Goal: Transaction & Acquisition: Obtain resource

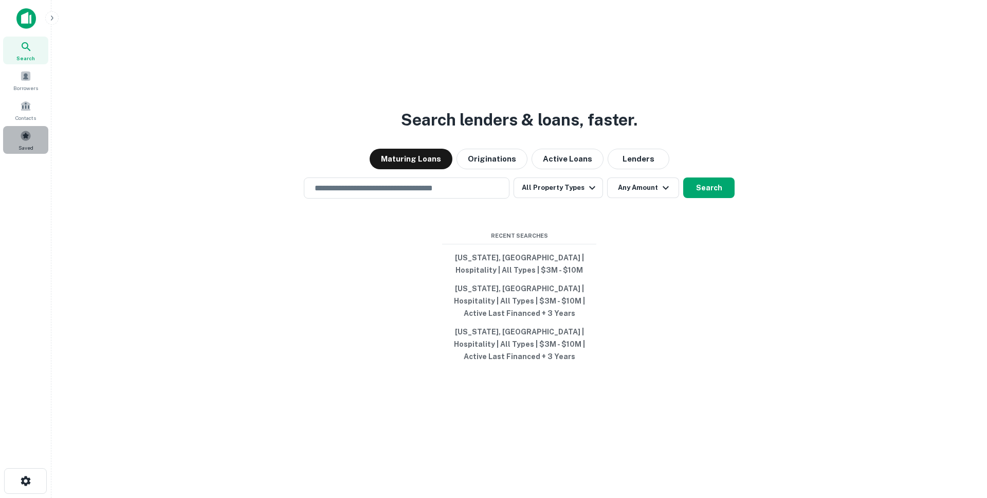
click at [28, 132] on span at bounding box center [25, 135] width 11 height 11
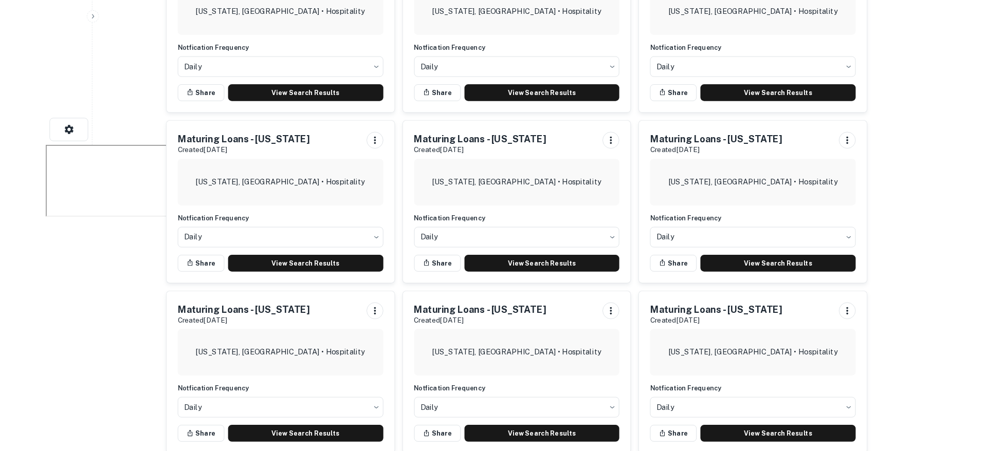
scroll to position [357, 0]
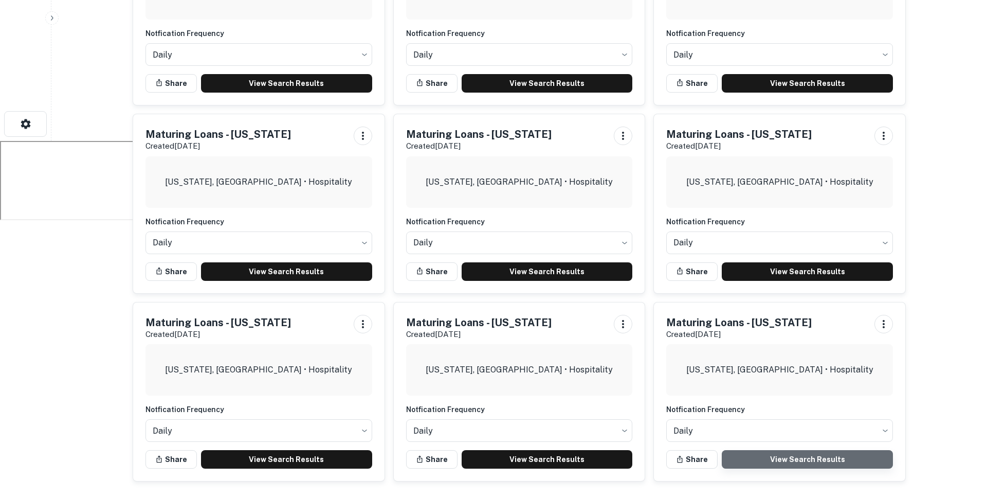
click at [777, 456] on link "View Search Results" at bounding box center [807, 459] width 171 height 19
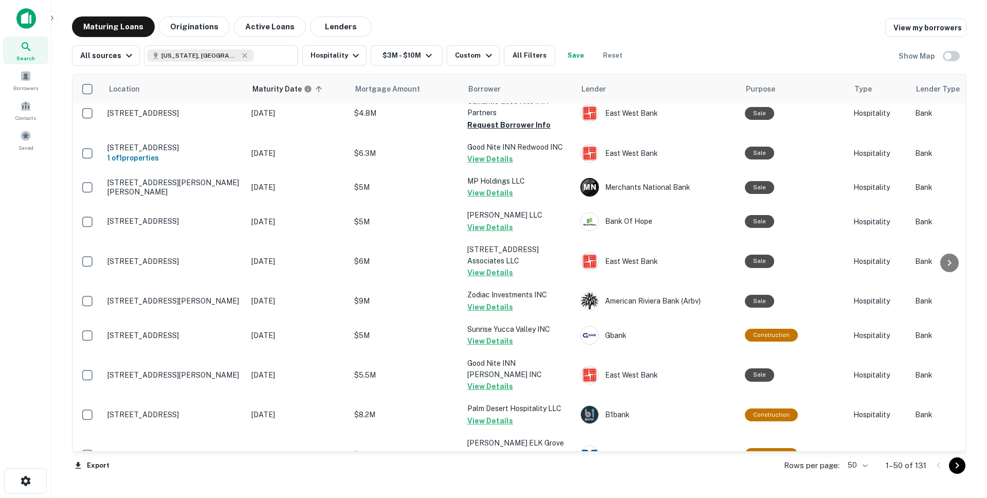
scroll to position [1469, 0]
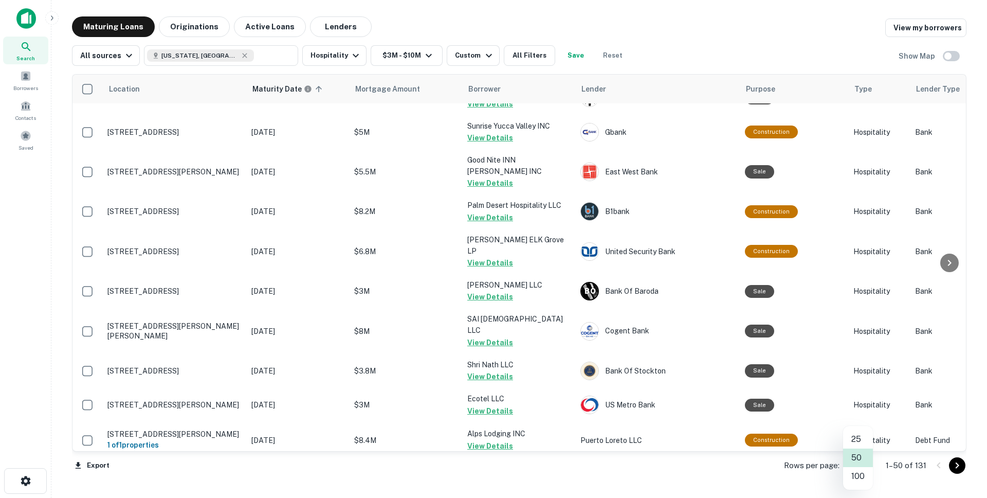
click at [865, 464] on body "Search Borrowers Contacts Saved Maturing Loans Originations Active Loans Lender…" at bounding box center [493, 249] width 987 height 498
click at [861, 473] on li "100" at bounding box center [858, 476] width 30 height 19
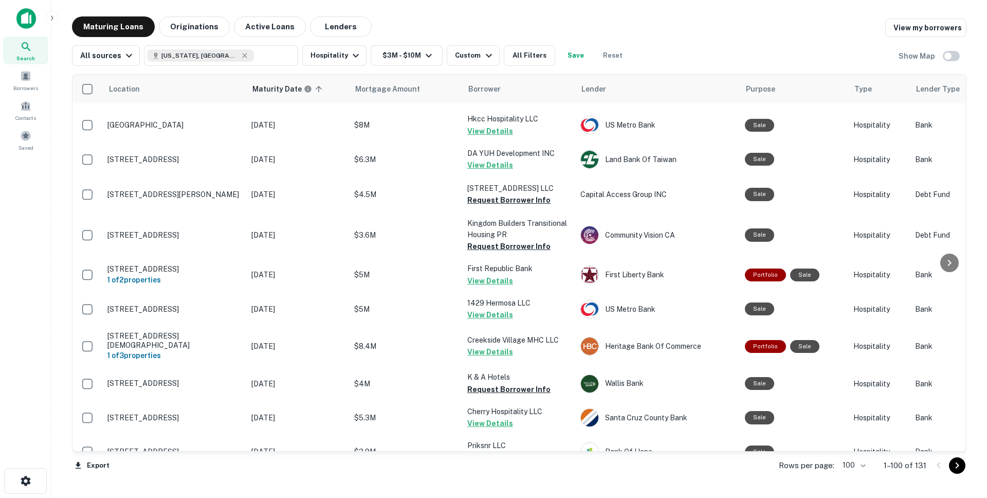
scroll to position [3245, 0]
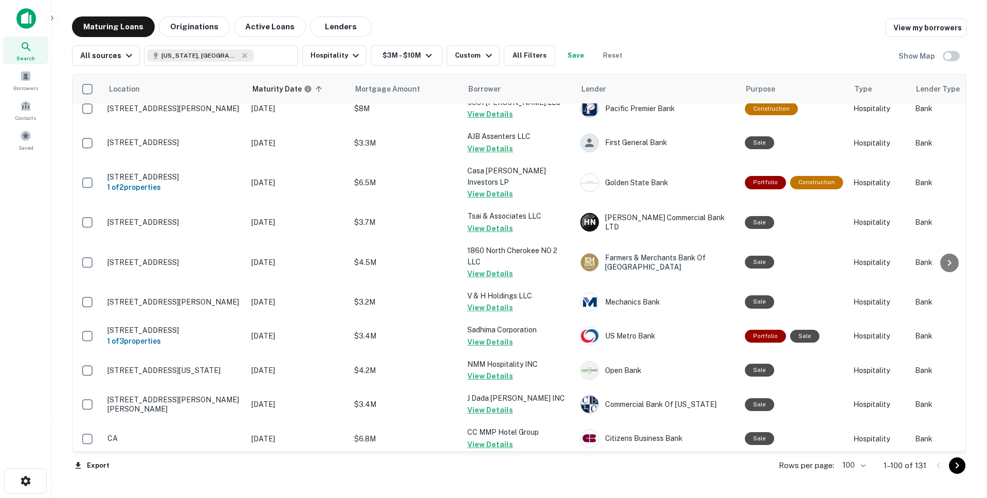
click at [956, 467] on icon "Go to next page" at bounding box center [958, 465] width 4 height 6
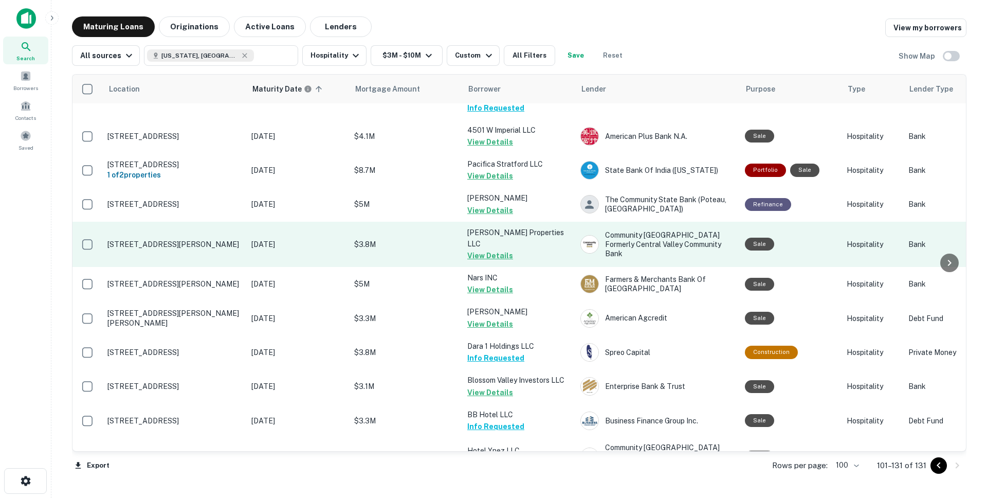
scroll to position [760, 0]
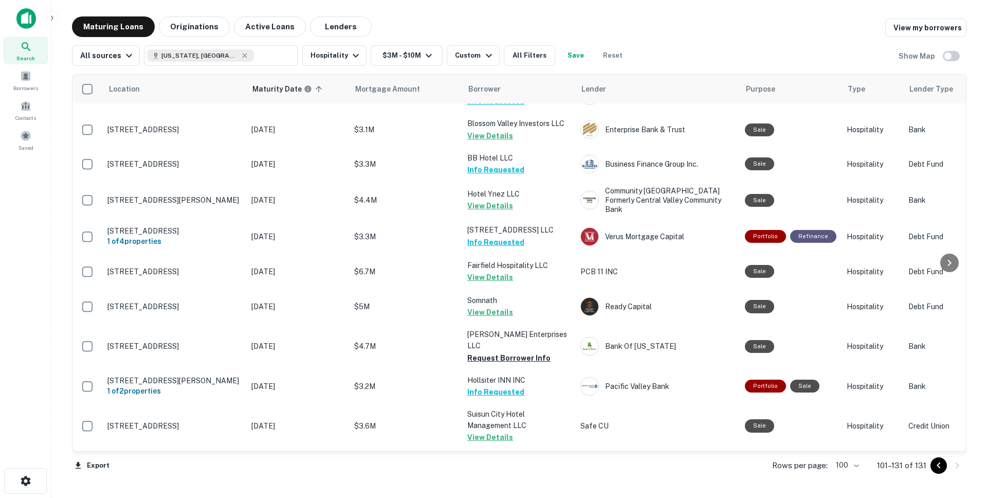
click at [506, 497] on button "Request Borrower Info" at bounding box center [508, 505] width 83 height 12
click at [22, 141] on span at bounding box center [25, 135] width 11 height 11
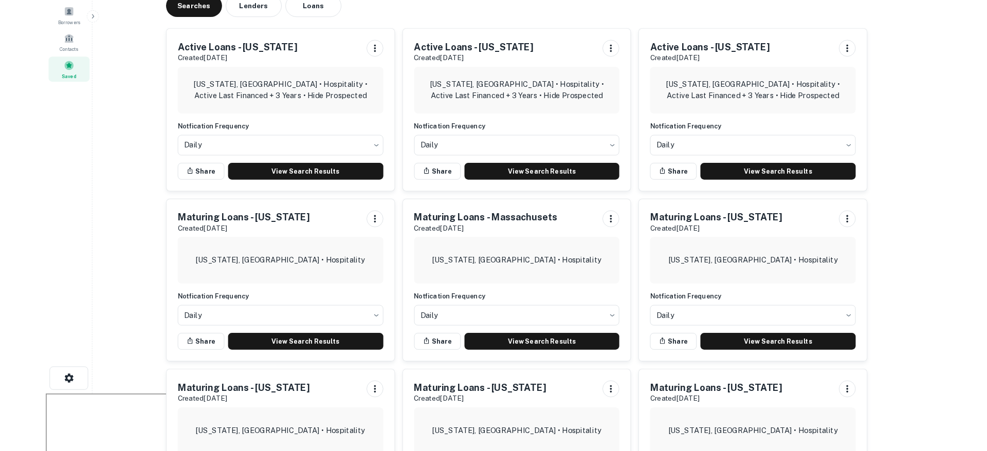
scroll to position [357, 0]
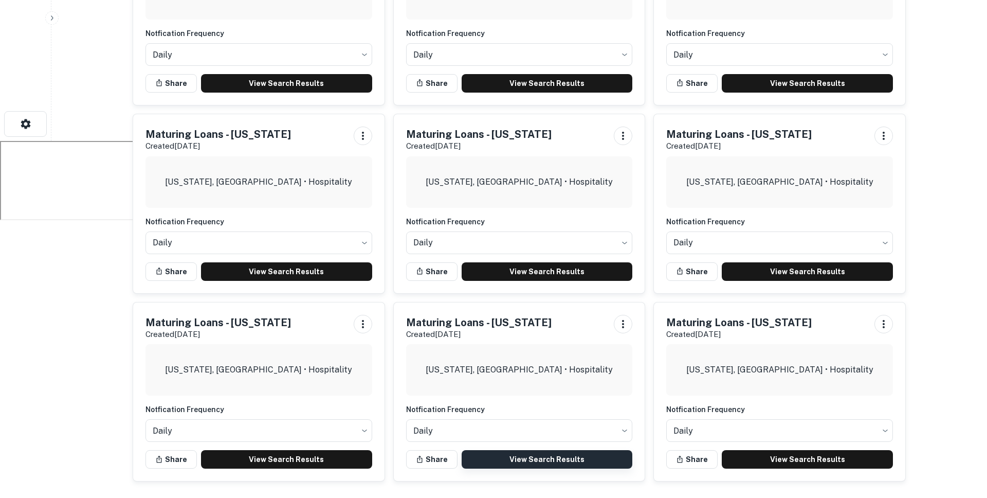
click at [557, 458] on link "View Search Results" at bounding box center [547, 459] width 171 height 19
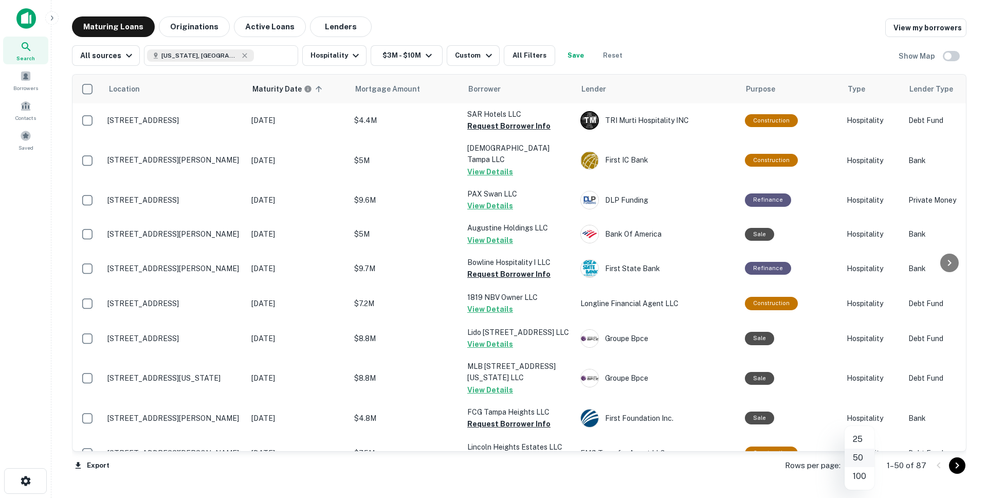
click at [862, 464] on body "Search Borrowers Contacts Saved Maturing Loans Originations Active Loans Lender…" at bounding box center [493, 249] width 987 height 498
click at [858, 473] on li "100" at bounding box center [860, 476] width 30 height 19
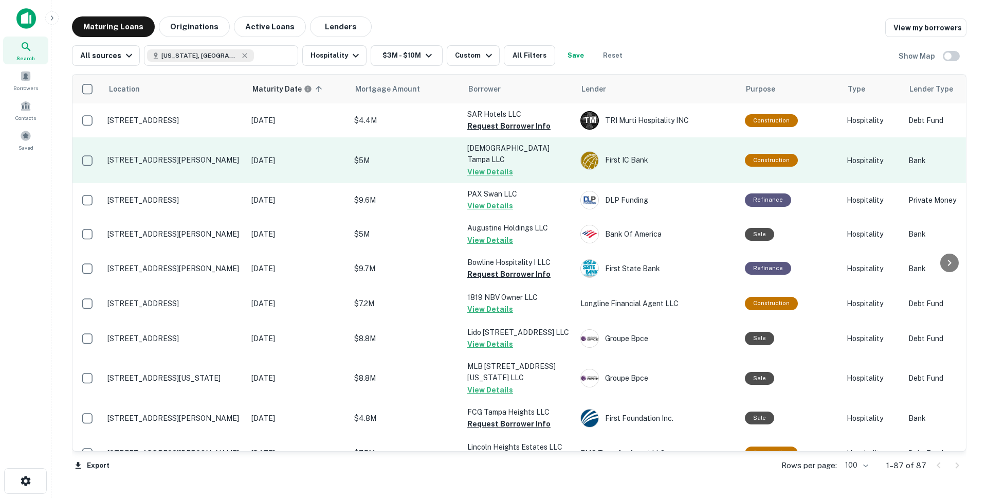
click at [483, 166] on button "View Details" at bounding box center [490, 172] width 46 height 12
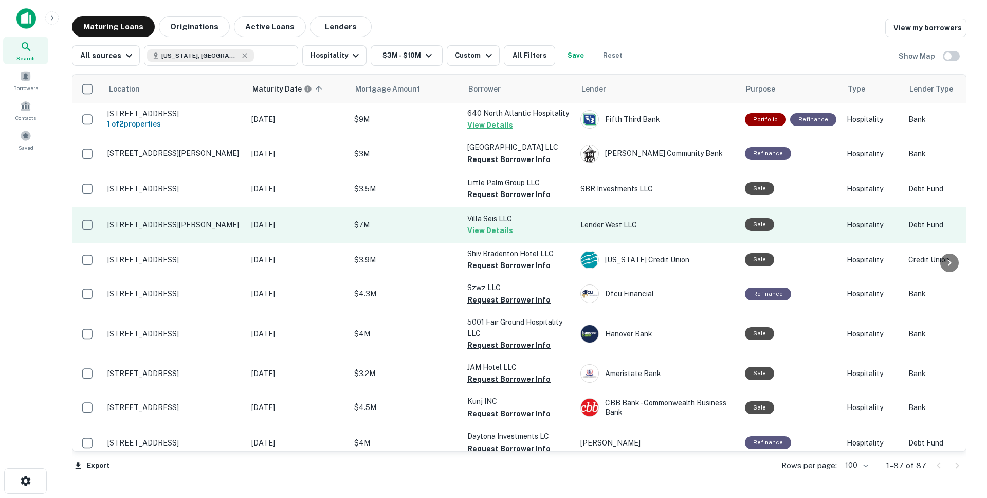
scroll to position [368, 0]
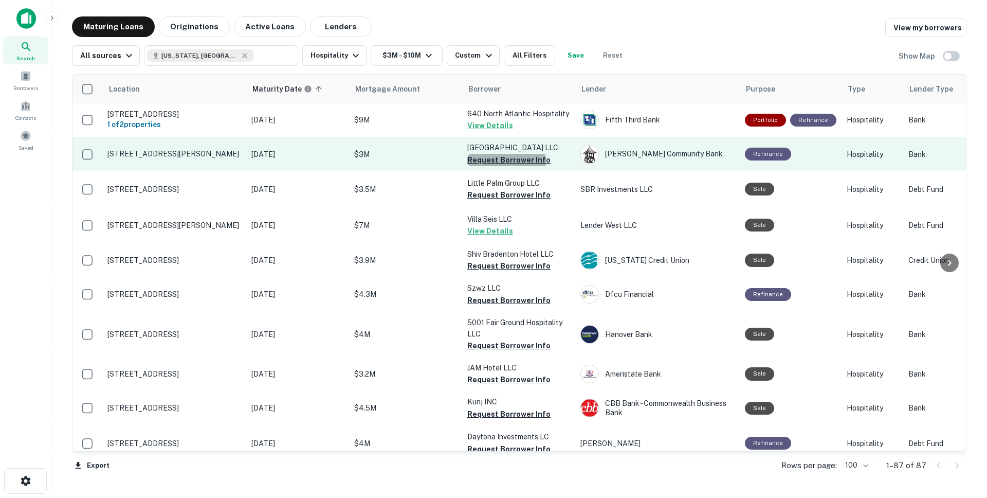
click at [505, 166] on button "Request Borrower Info" at bounding box center [508, 160] width 83 height 12
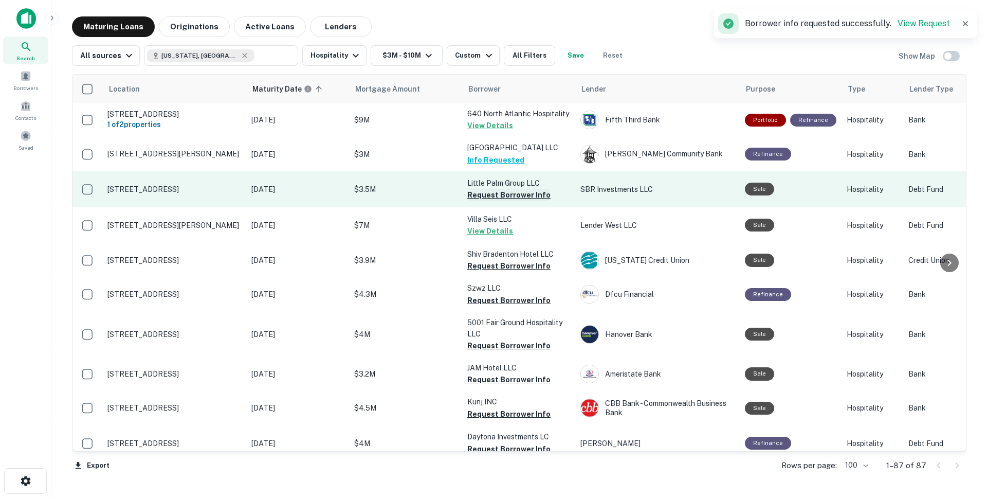
click at [506, 201] on button "Request Borrower Info" at bounding box center [508, 195] width 83 height 12
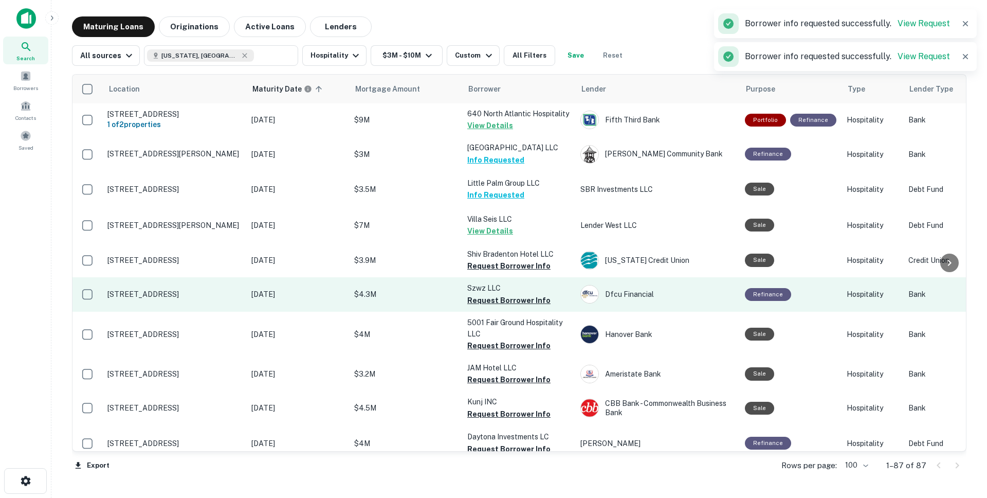
click at [504, 272] on button "Request Borrower Info" at bounding box center [508, 266] width 83 height 12
click at [508, 306] on button "Request Borrower Info" at bounding box center [508, 300] width 83 height 12
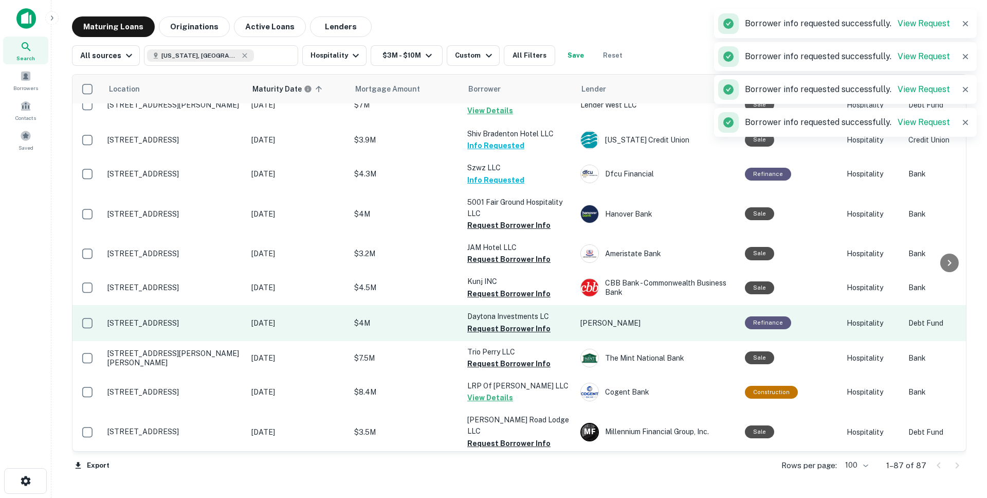
scroll to position [516, 0]
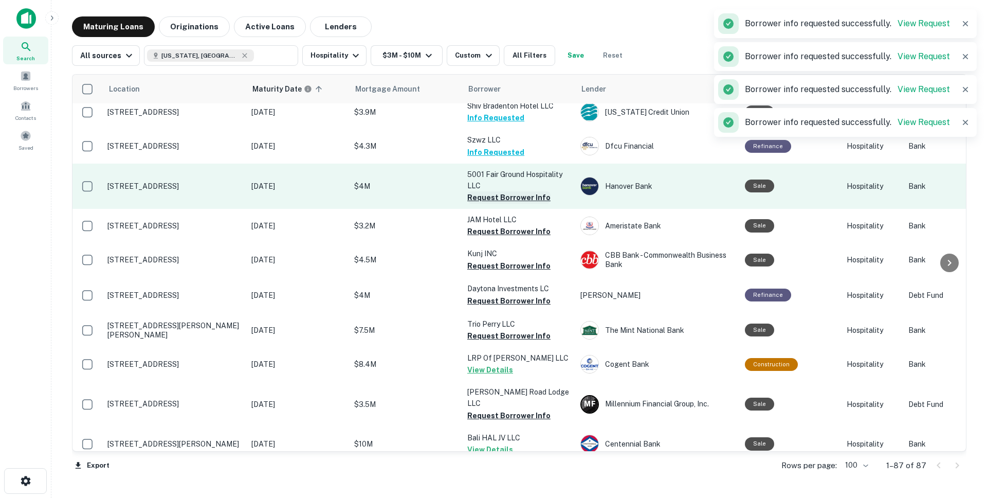
click at [498, 204] on button "Request Borrower Info" at bounding box center [508, 197] width 83 height 12
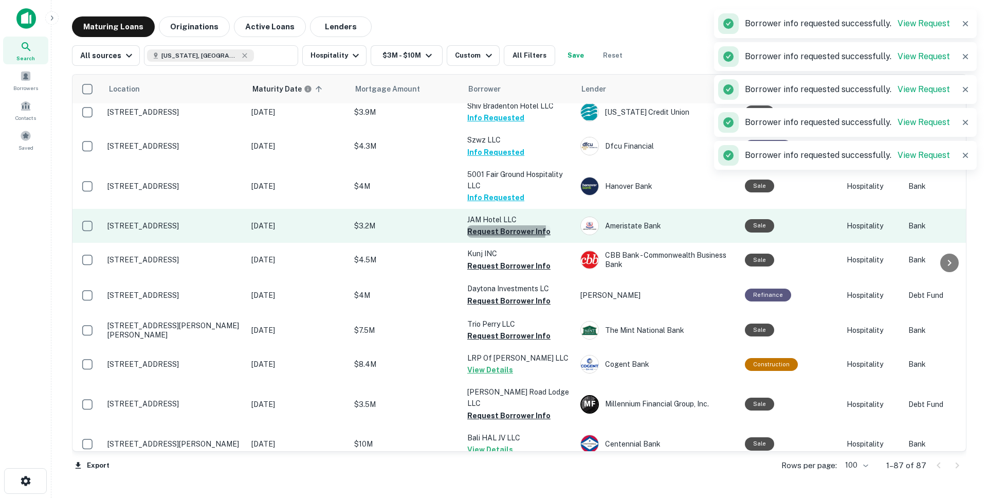
click at [502, 237] on button "Request Borrower Info" at bounding box center [508, 231] width 83 height 12
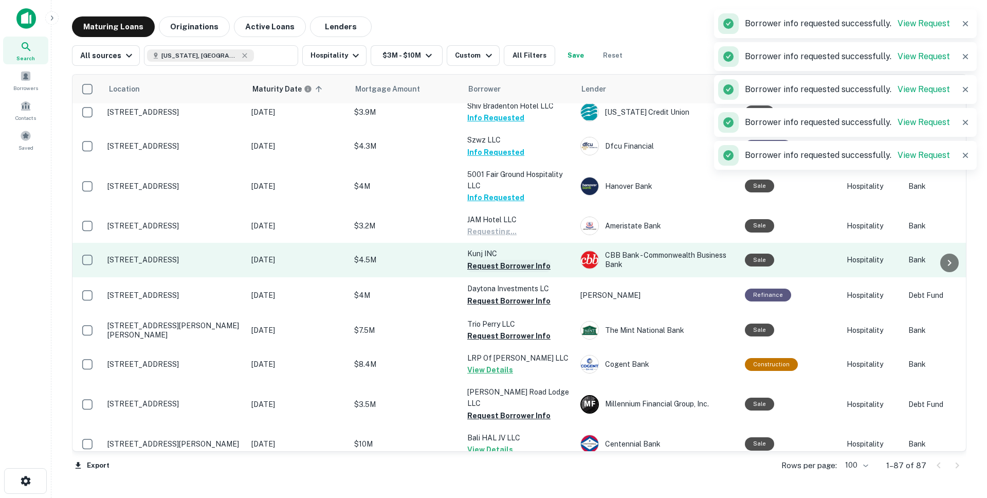
click at [505, 272] on button "Request Borrower Info" at bounding box center [508, 266] width 83 height 12
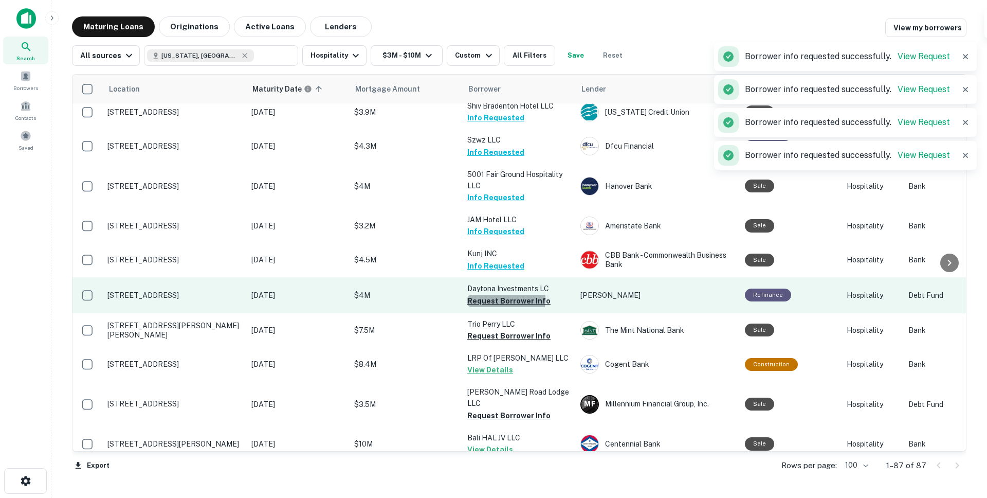
click at [503, 307] on button "Request Borrower Info" at bounding box center [508, 301] width 83 height 12
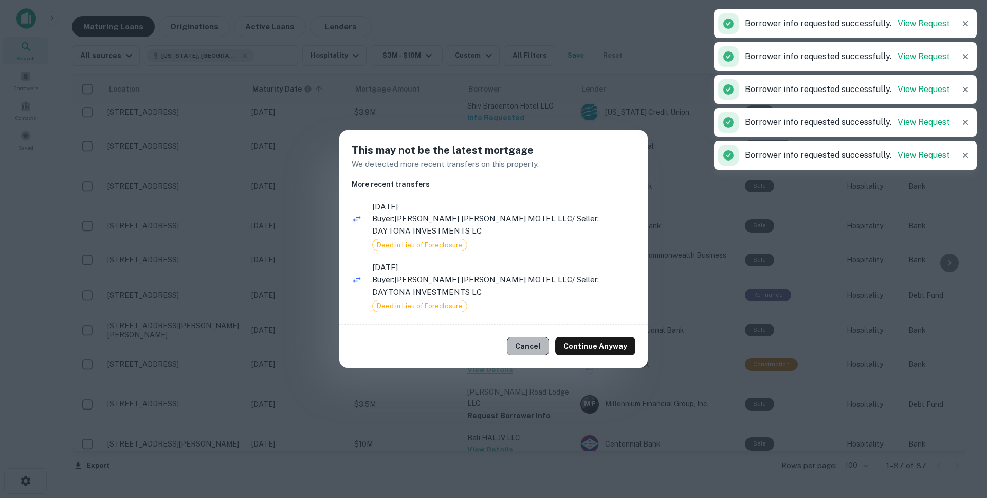
click at [534, 342] on button "Cancel" at bounding box center [528, 346] width 42 height 19
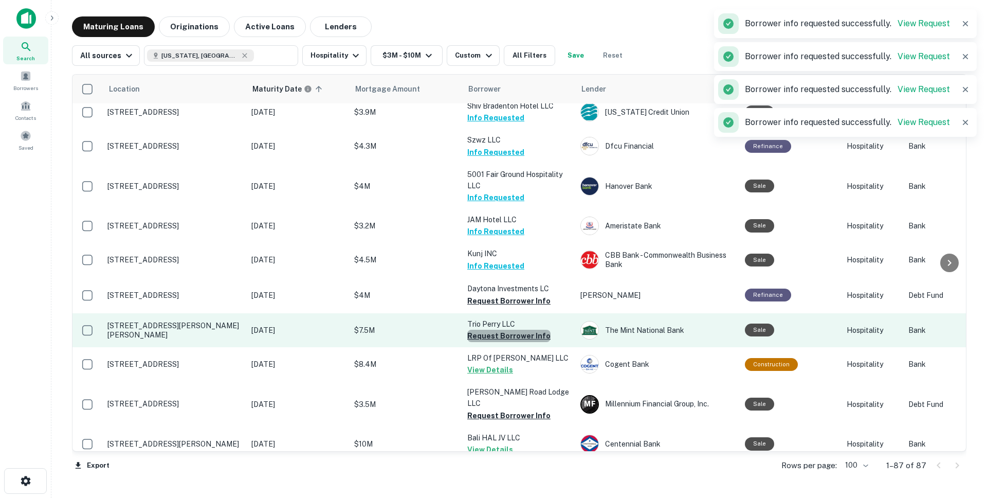
click at [521, 342] on button "Request Borrower Info" at bounding box center [508, 335] width 83 height 12
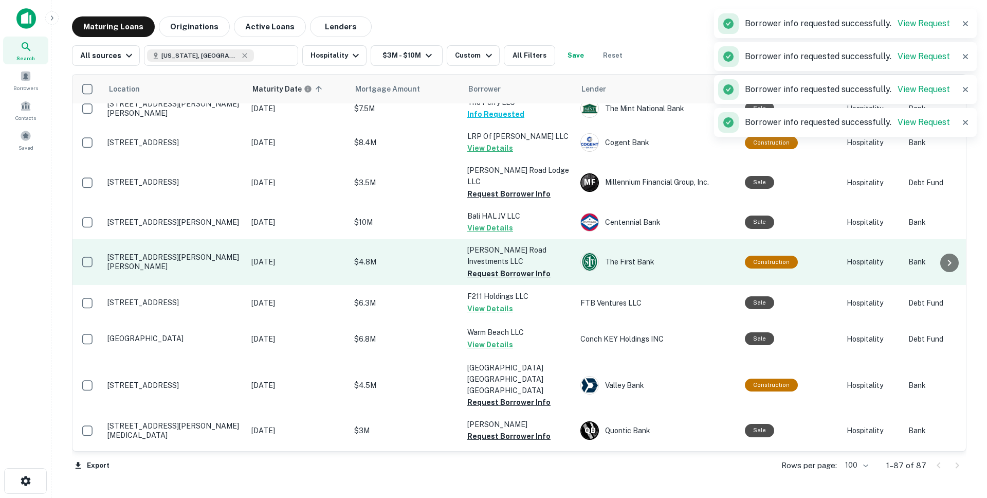
scroll to position [746, 0]
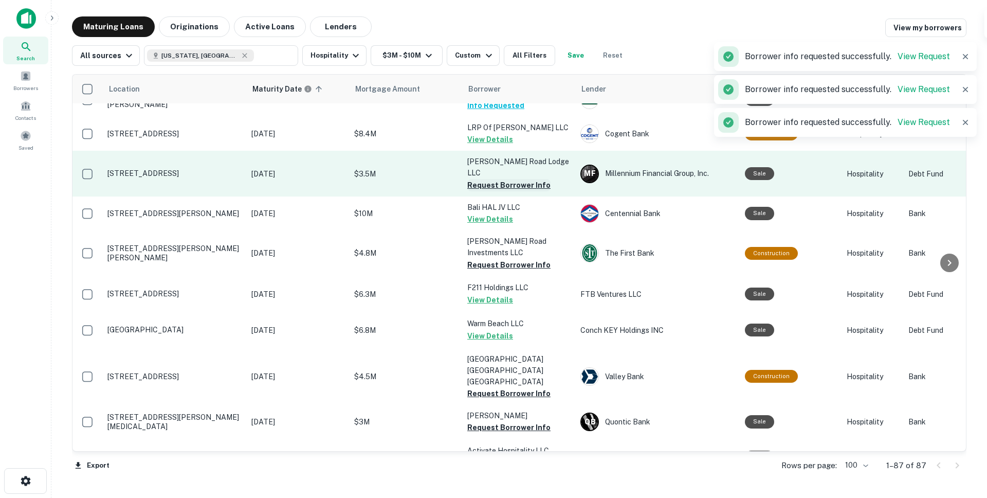
click at [505, 191] on button "Request Borrower Info" at bounding box center [508, 185] width 83 height 12
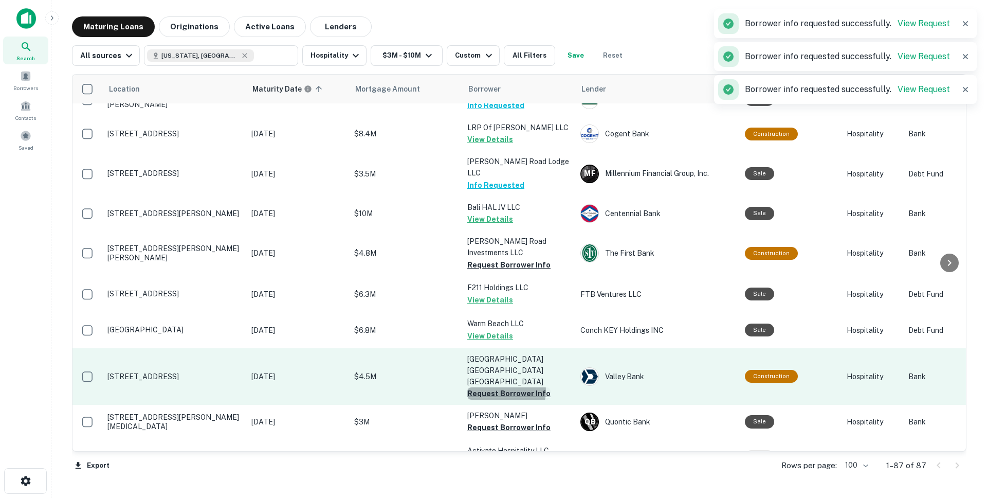
click at [503, 387] on button "Request Borrower Info" at bounding box center [508, 393] width 83 height 12
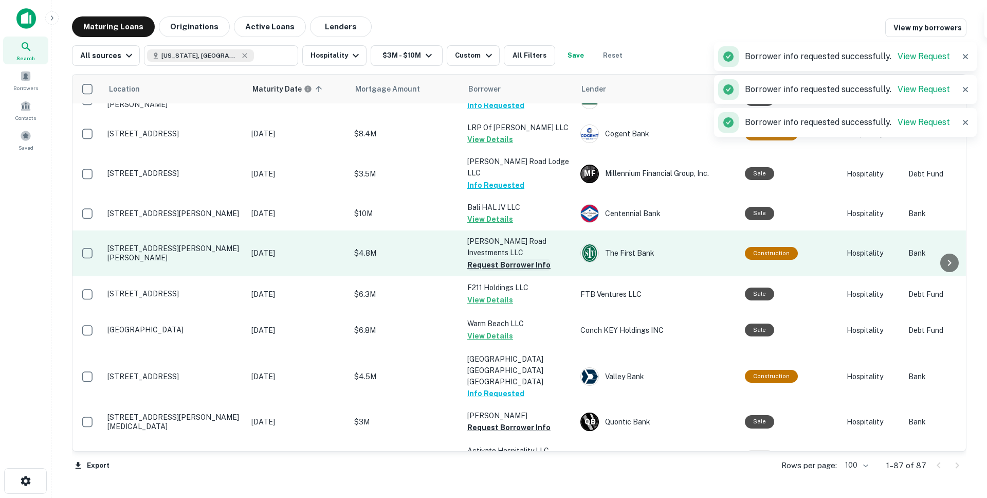
click at [505, 263] on button "Request Borrower Info" at bounding box center [508, 265] width 83 height 12
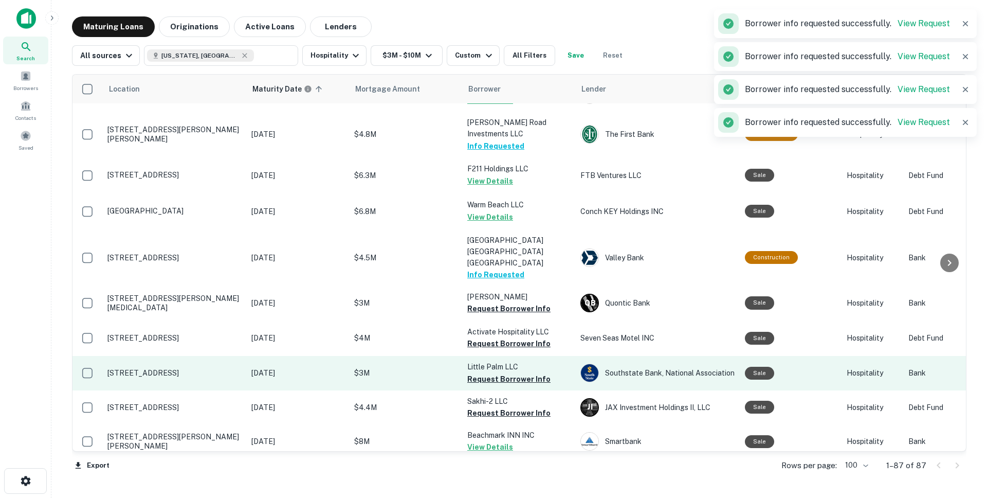
scroll to position [937, 0]
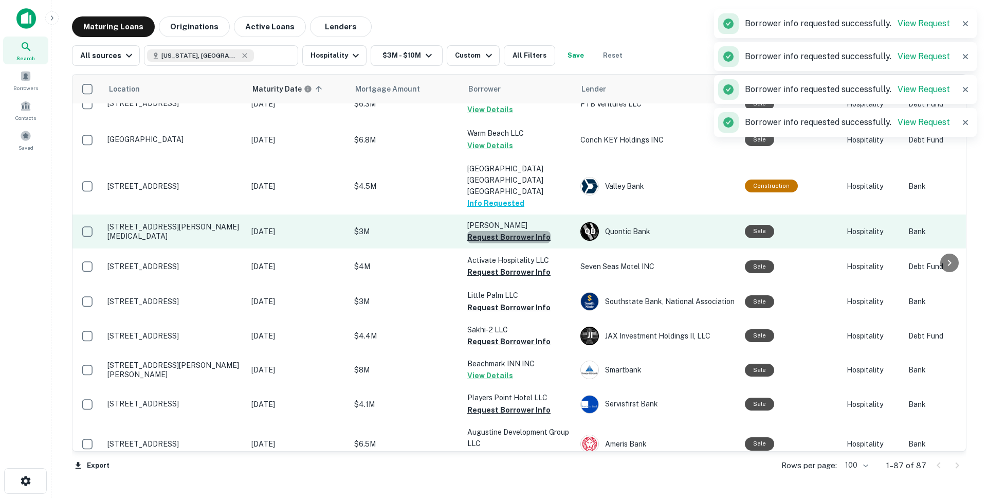
click at [512, 231] on button "Request Borrower Info" at bounding box center [508, 237] width 83 height 12
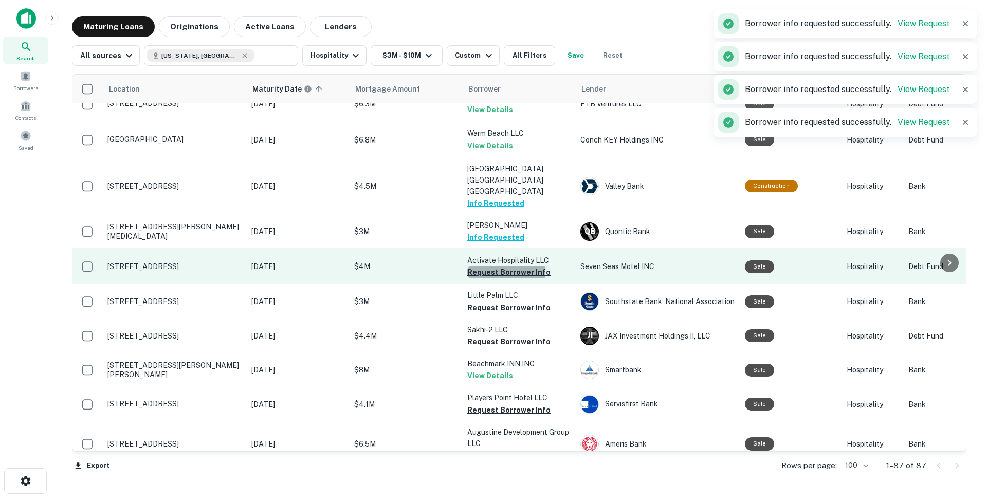
click at [502, 266] on button "Request Borrower Info" at bounding box center [508, 272] width 83 height 12
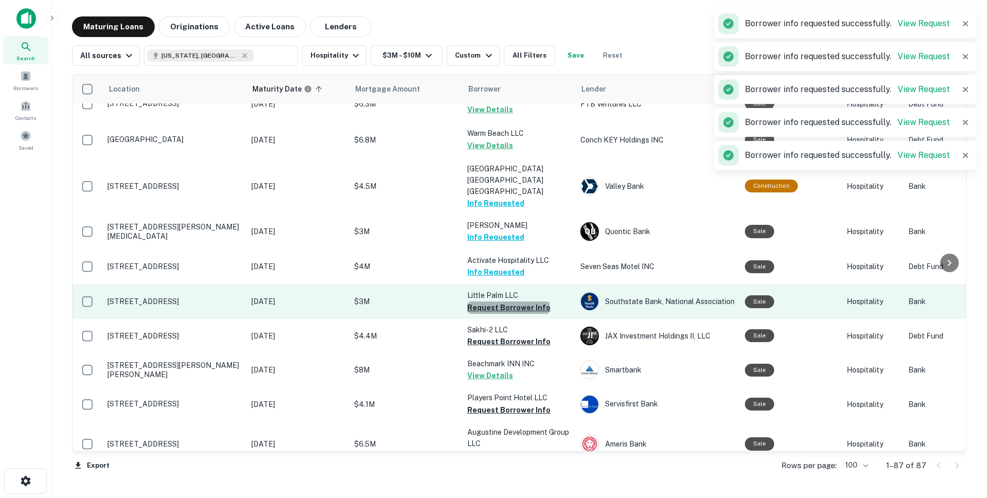
click at [508, 301] on button "Request Borrower Info" at bounding box center [508, 307] width 83 height 12
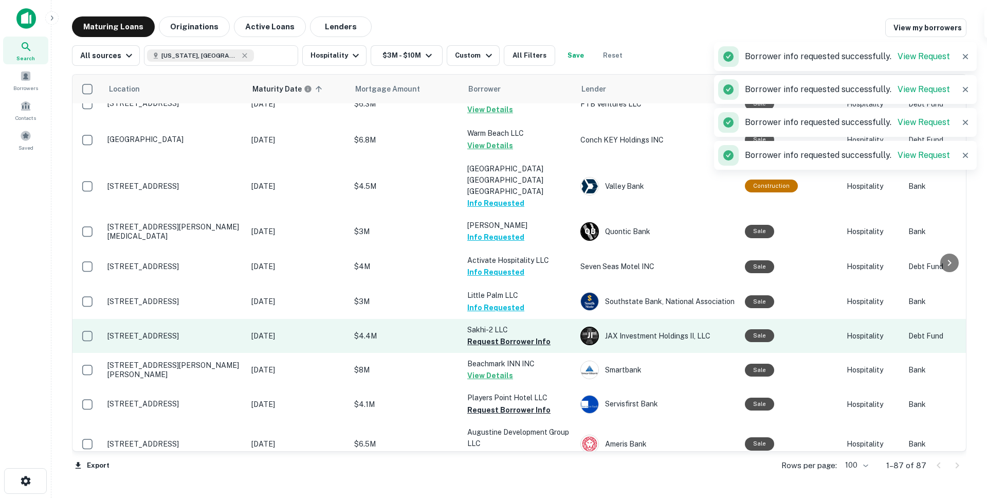
drag, startPoint x: 504, startPoint y: 326, endPoint x: 511, endPoint y: 325, distance: 7.7
click at [504, 335] on button "Request Borrower Info" at bounding box center [508, 341] width 83 height 12
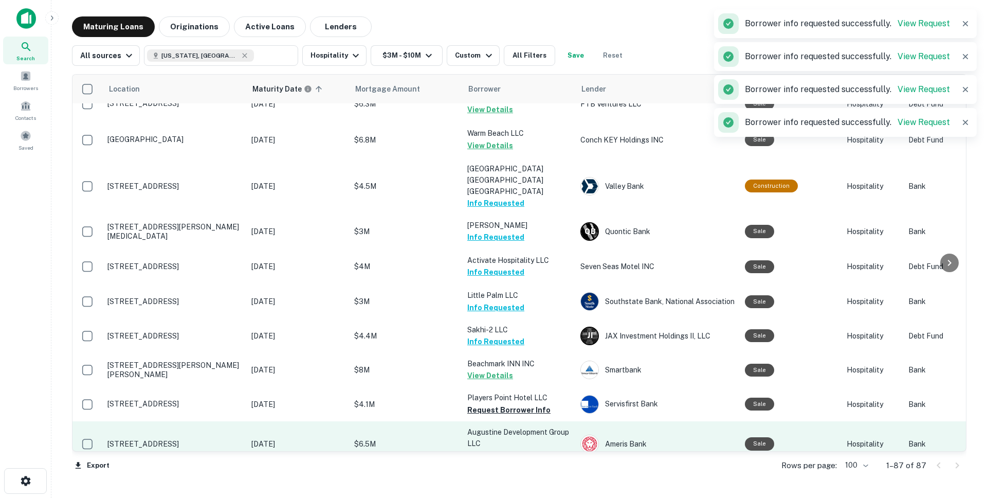
scroll to position [1051, 0]
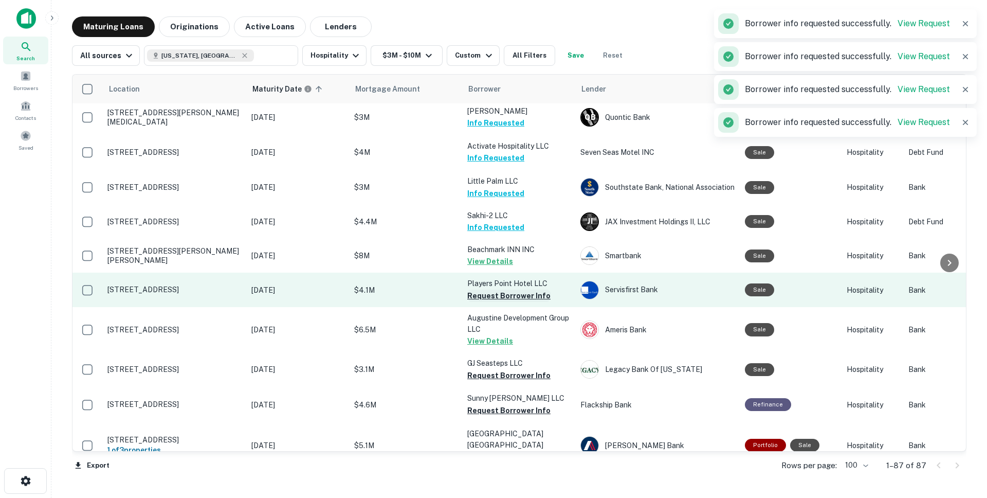
click at [519, 289] on button "Request Borrower Info" at bounding box center [508, 295] width 83 height 12
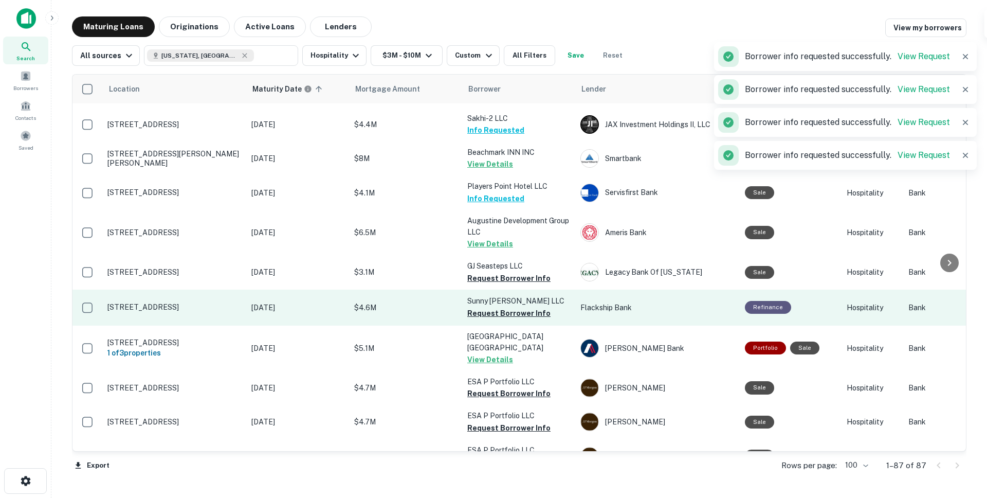
scroll to position [1212, 0]
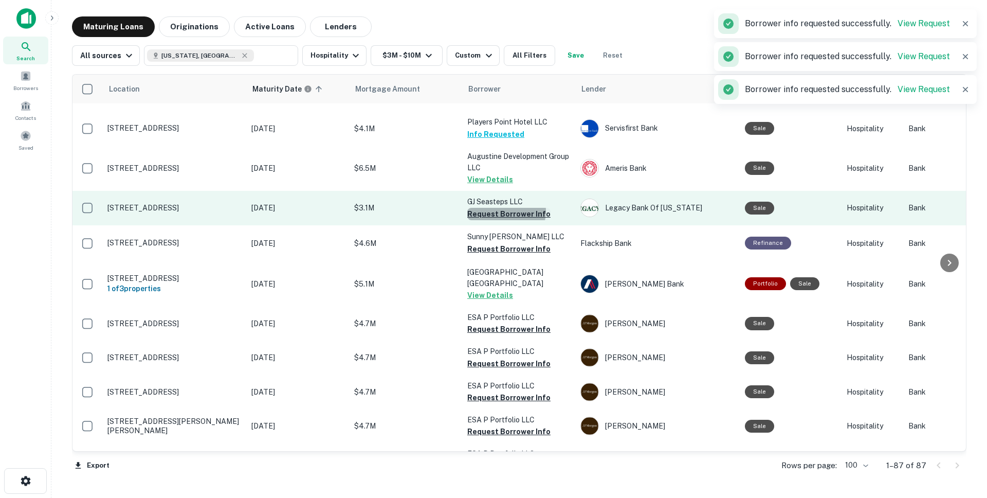
click at [505, 208] on button "Request Borrower Info" at bounding box center [508, 214] width 83 height 12
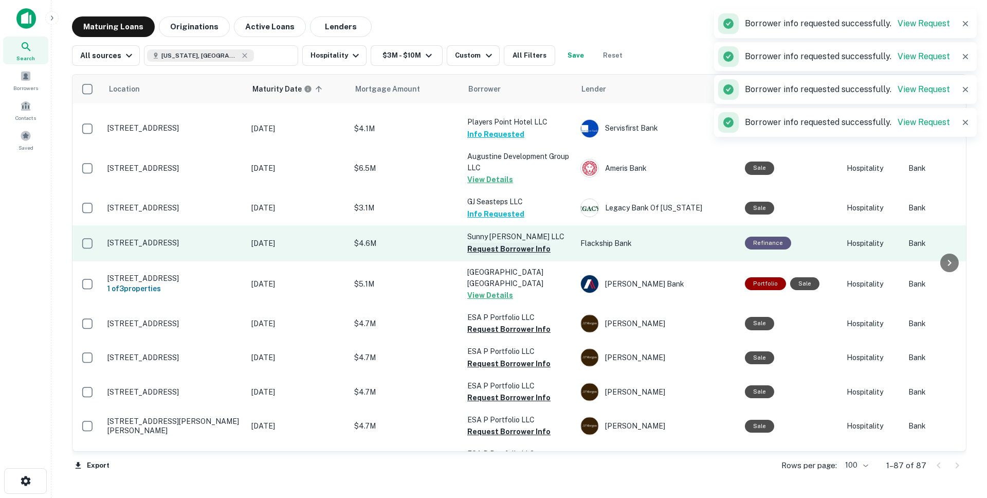
click at [497, 243] on button "Request Borrower Info" at bounding box center [508, 249] width 83 height 12
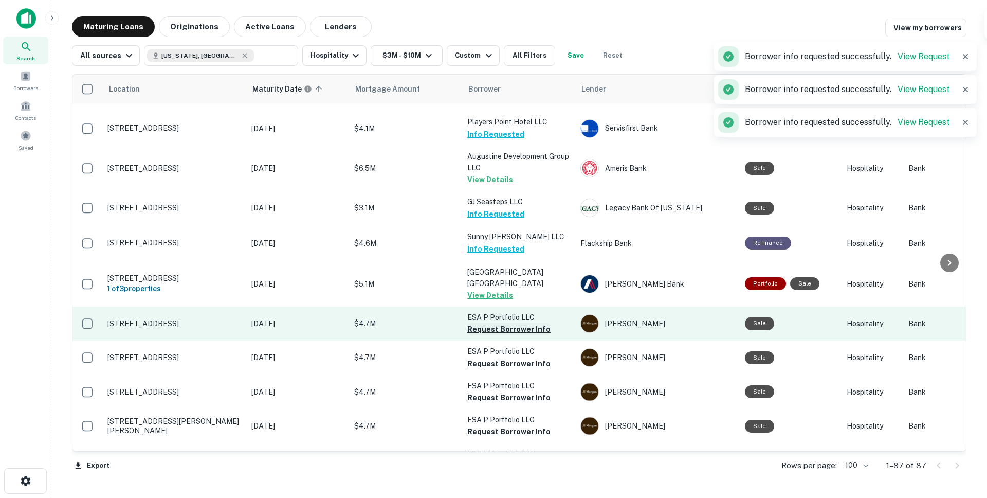
click at [501, 323] on button "Request Borrower Info" at bounding box center [508, 329] width 83 height 12
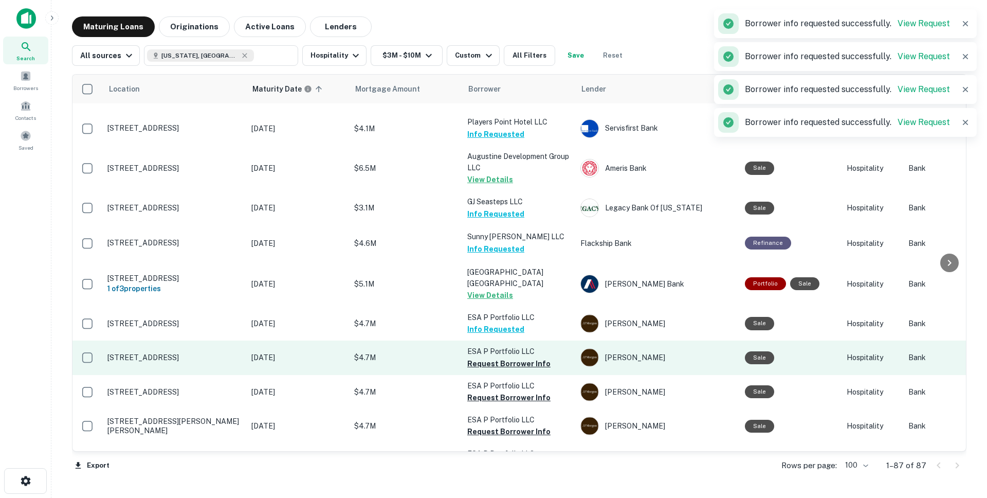
click at [504, 355] on td "ESA P Portfolio LLC Request Borrower Info" at bounding box center [518, 357] width 113 height 34
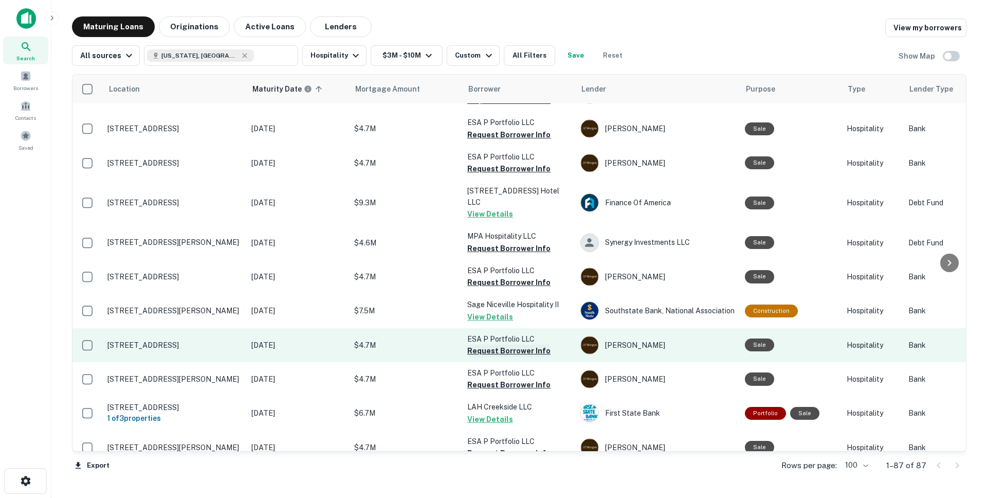
scroll to position [2282, 0]
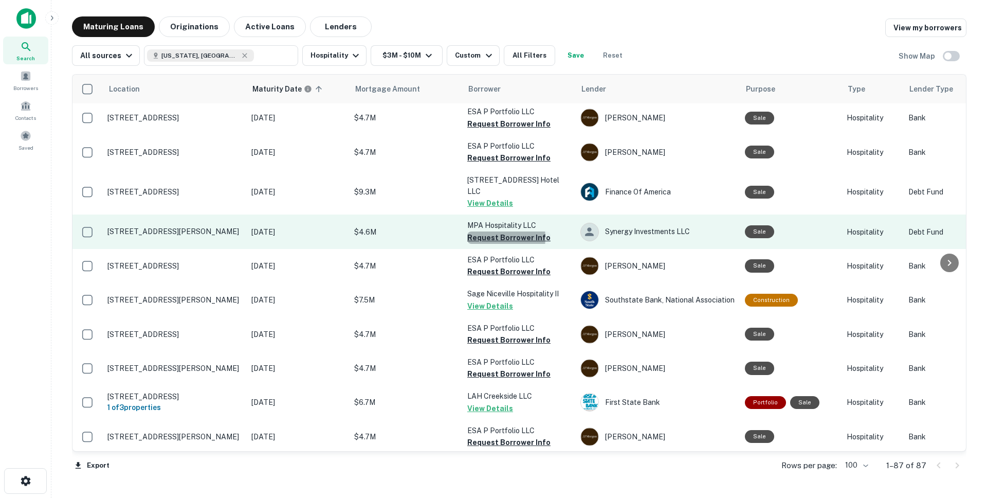
click at [493, 231] on button "Request Borrower Info" at bounding box center [508, 237] width 83 height 12
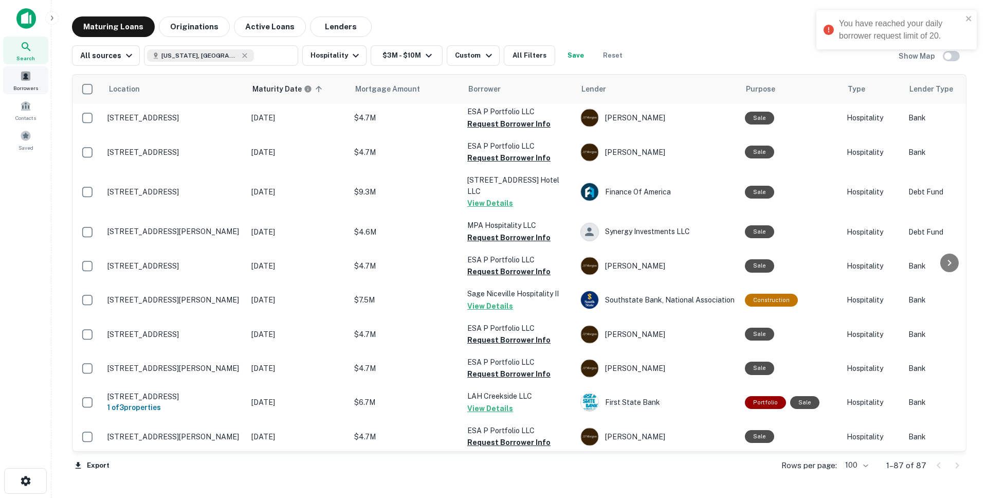
click at [25, 85] on span "Borrowers" at bounding box center [25, 88] width 25 height 8
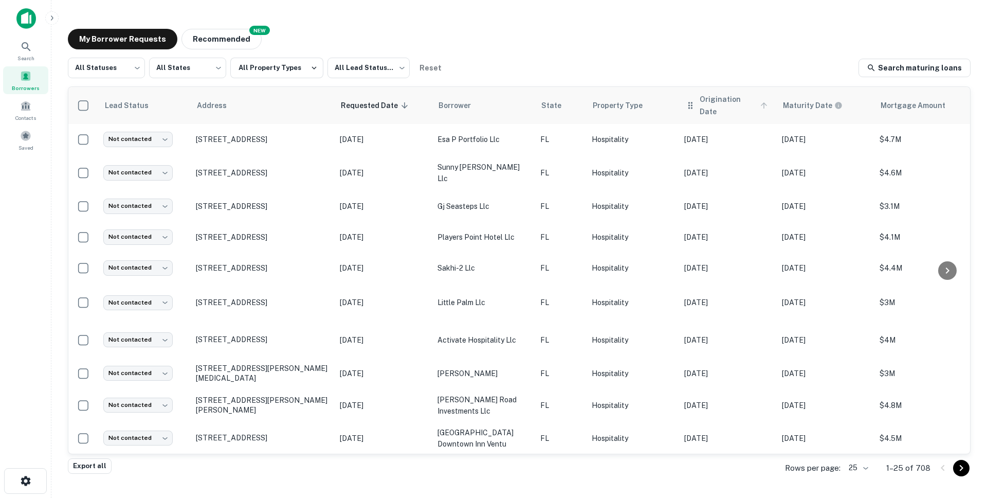
click at [717, 99] on span "Origination Date" at bounding box center [735, 105] width 71 height 25
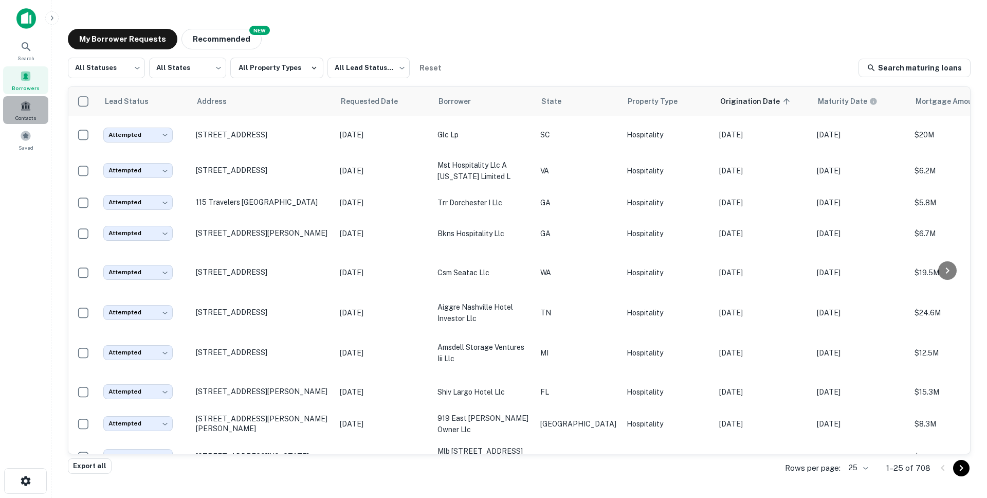
click at [24, 110] on span at bounding box center [25, 105] width 11 height 11
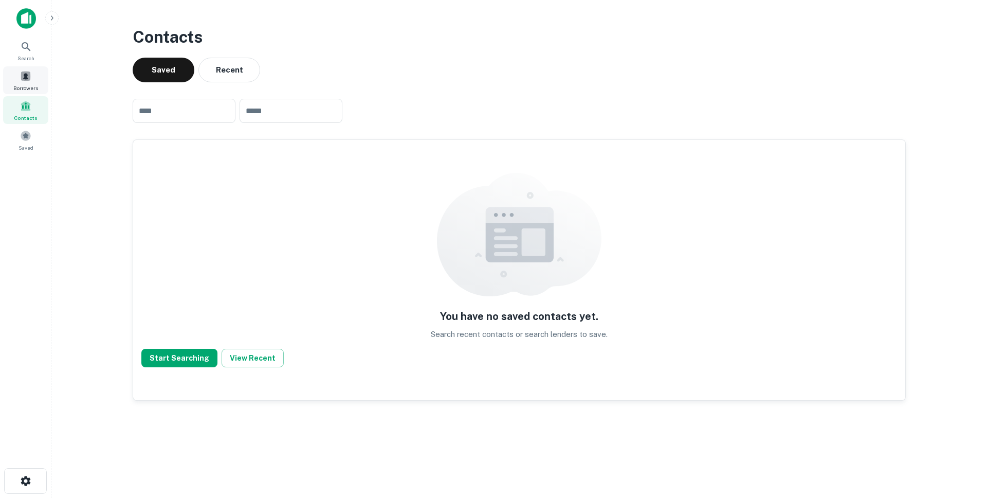
click at [29, 74] on span at bounding box center [25, 75] width 11 height 11
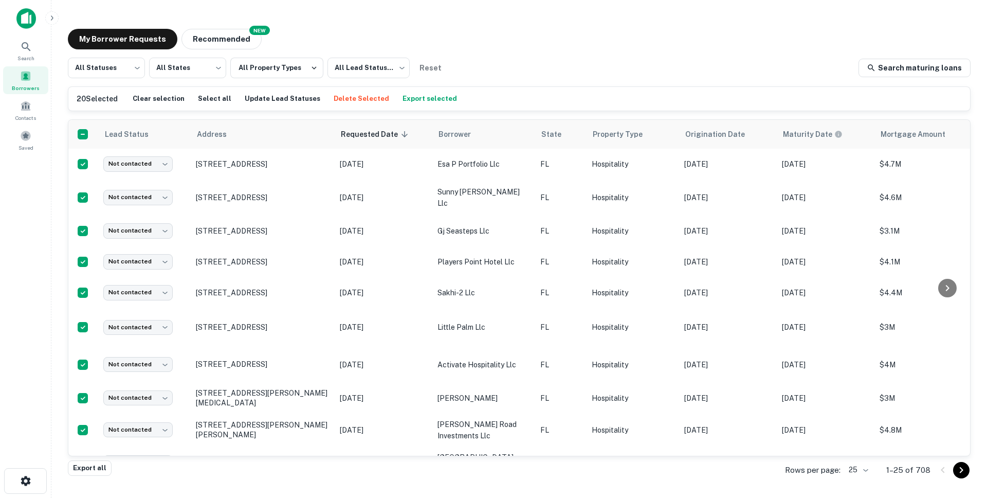
click at [404, 96] on button "Export selected" at bounding box center [430, 98] width 60 height 15
